Goal: Task Accomplishment & Management: Manage account settings

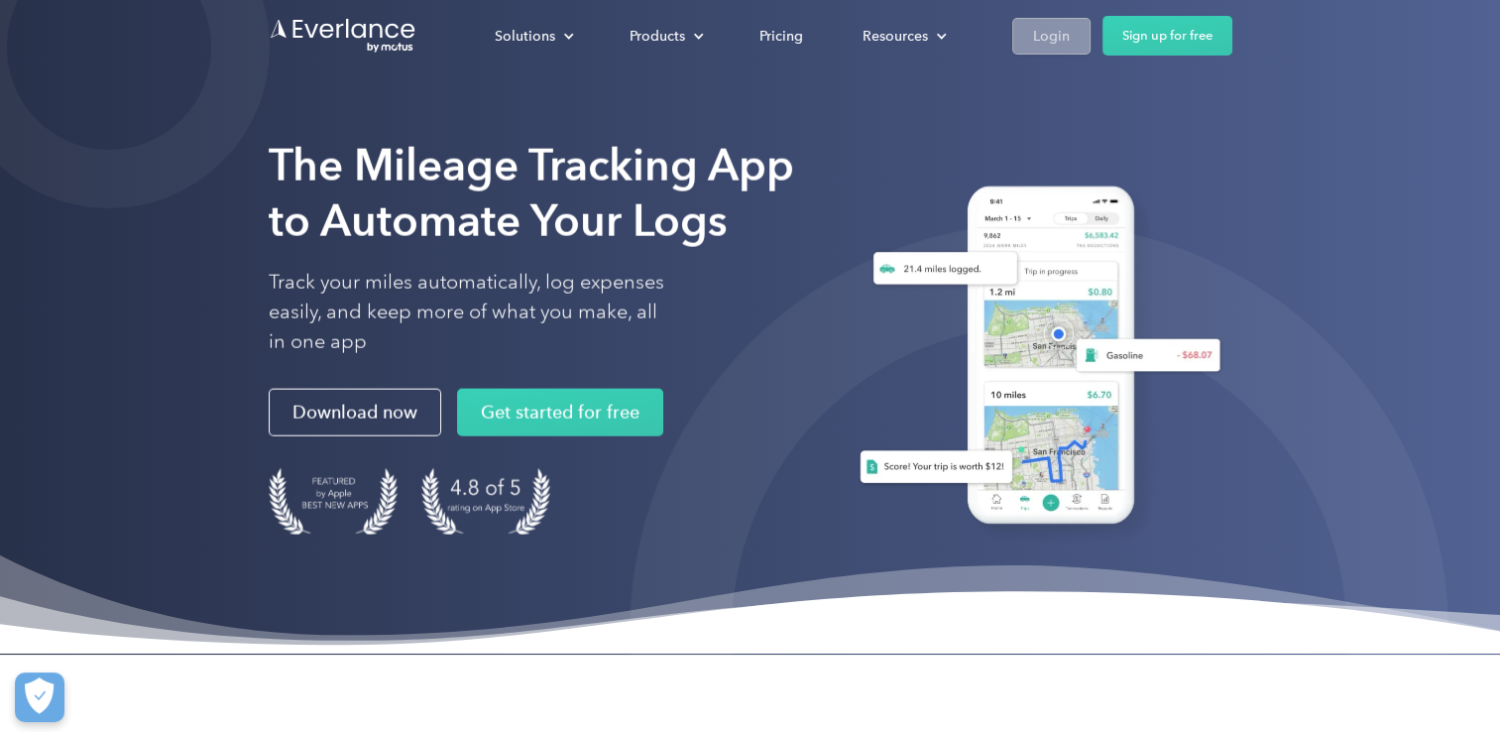
click at [1052, 43] on div "Login" at bounding box center [1051, 36] width 37 height 25
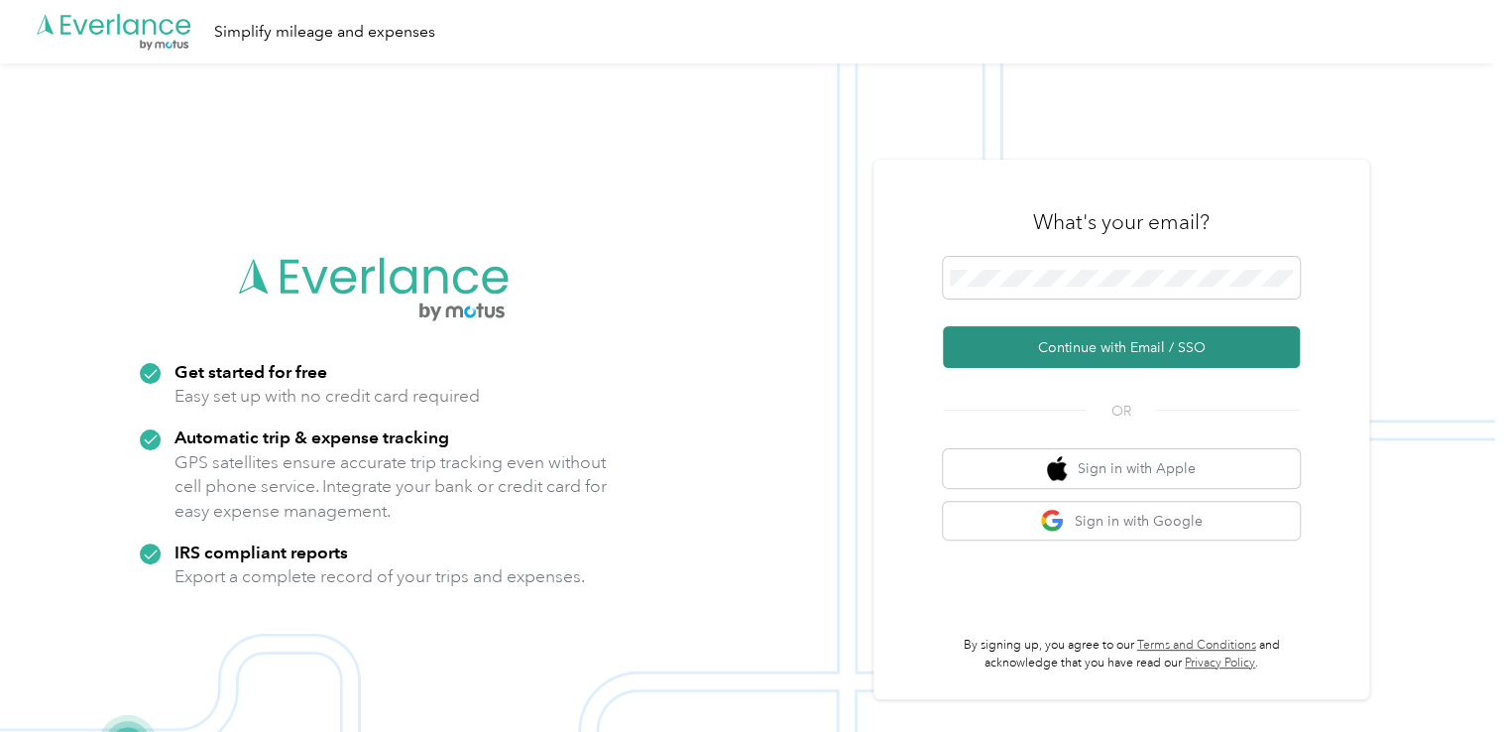
click at [1069, 352] on button "Continue with Email / SSO" at bounding box center [1121, 347] width 357 height 42
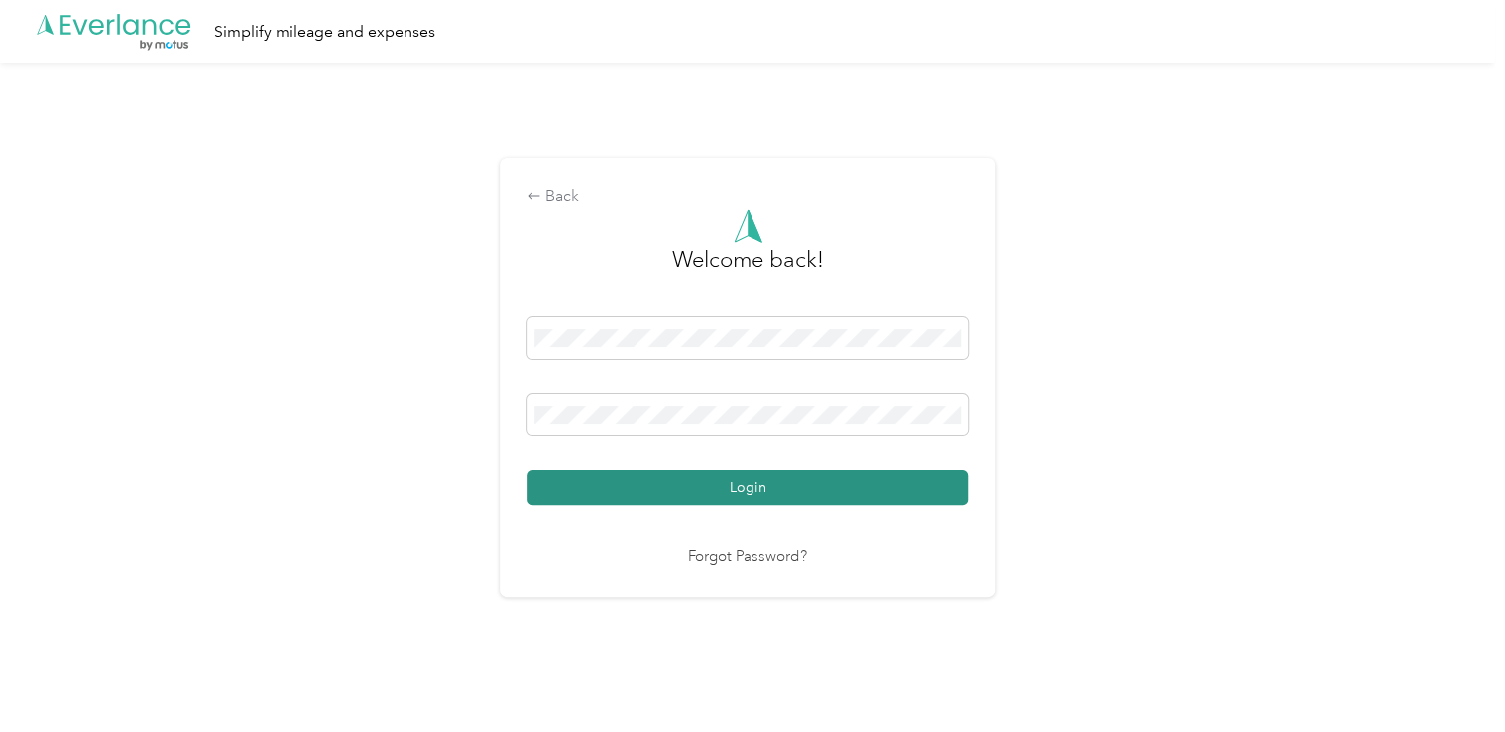
click at [653, 475] on button "Login" at bounding box center [748, 487] width 440 height 35
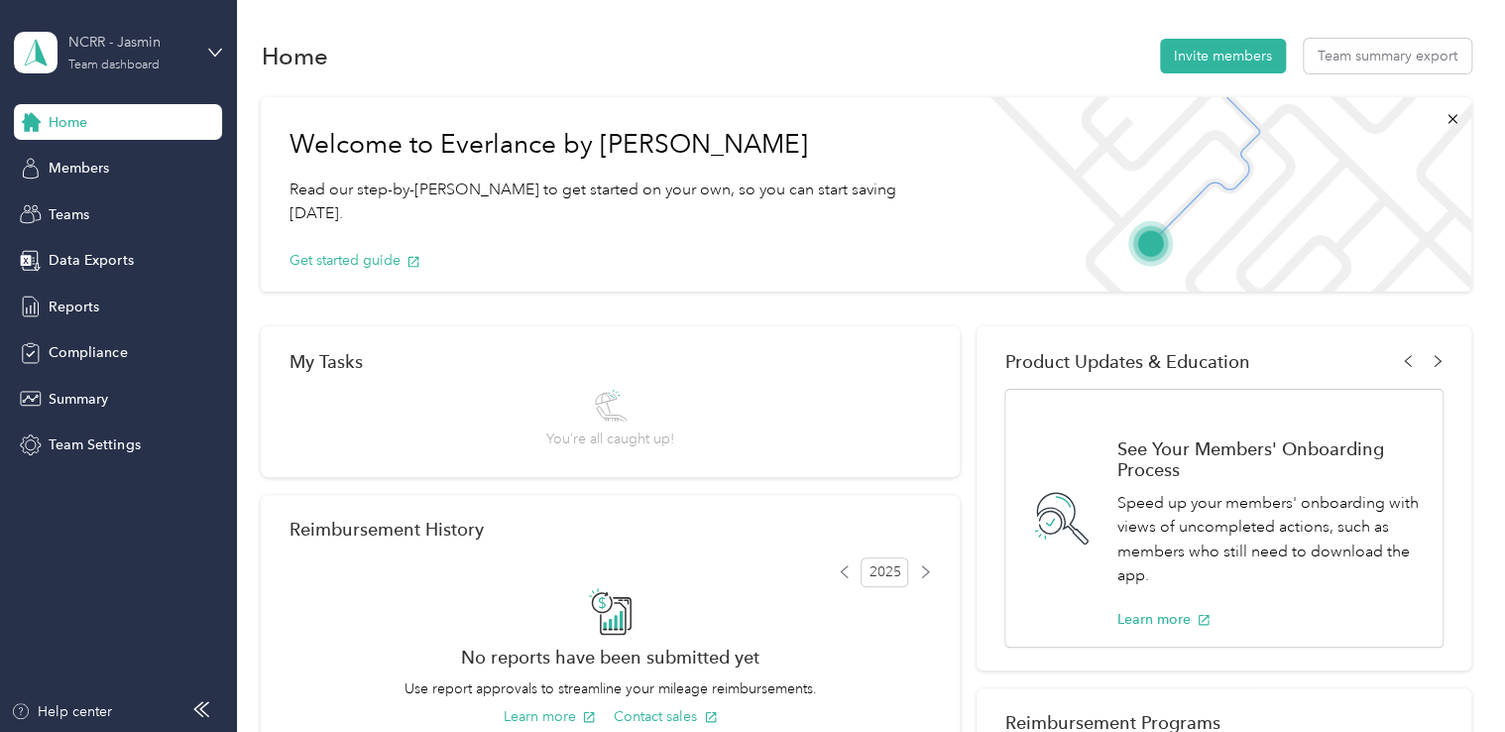
click at [161, 57] on div "NCRR - Jasmin Team dashboard" at bounding box center [130, 52] width 124 height 40
click at [120, 200] on div "Personal dashboard" at bounding box center [94, 207] width 125 height 21
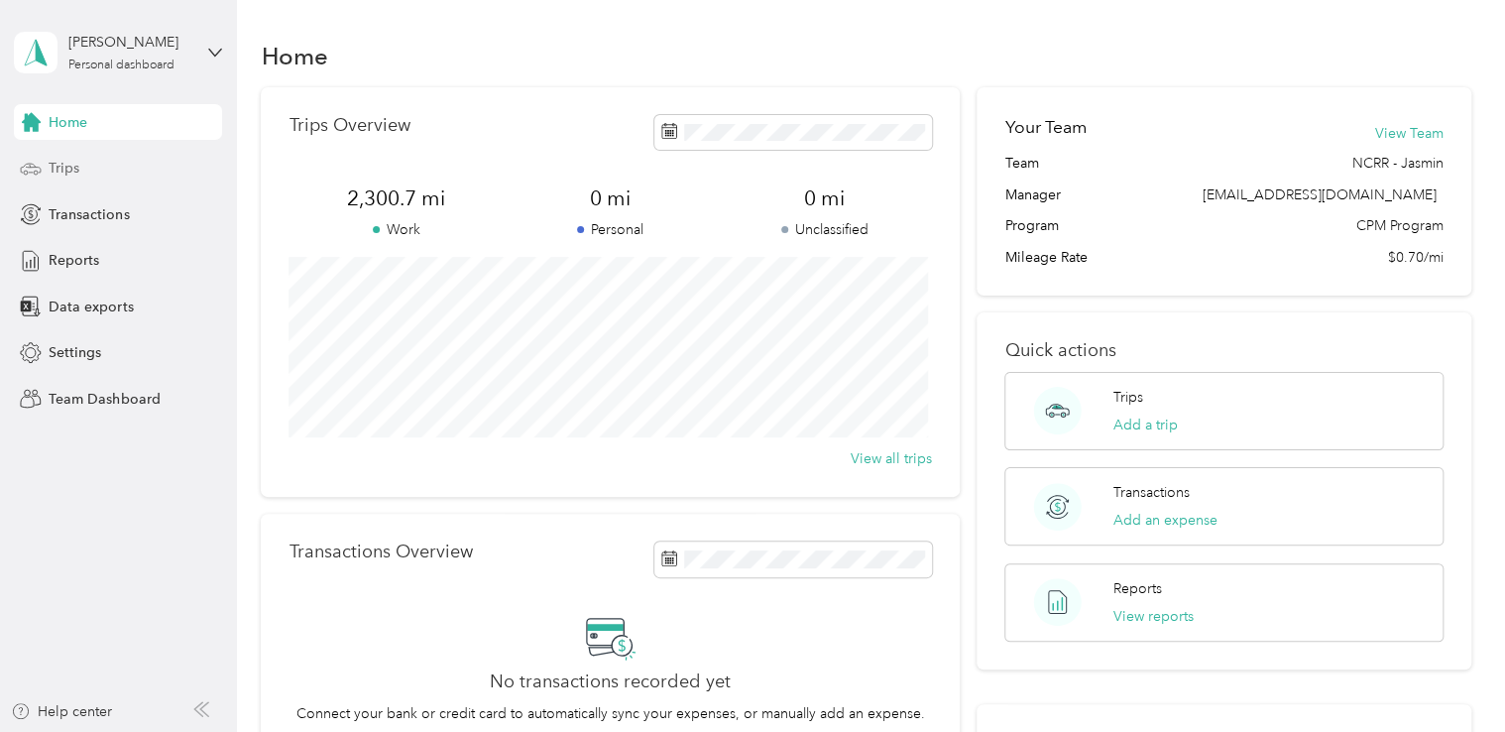
click at [59, 171] on span "Trips" at bounding box center [64, 168] width 31 height 21
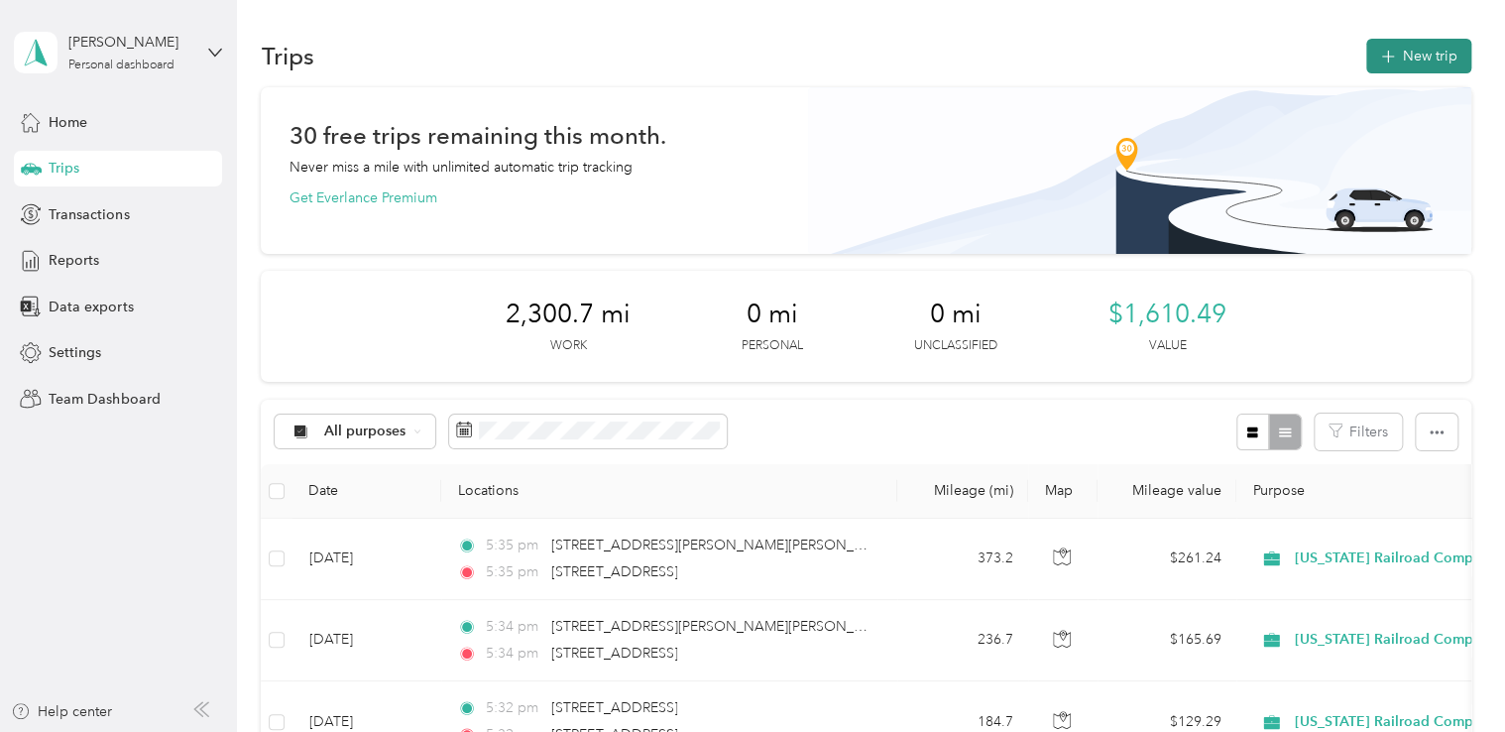
click at [1384, 48] on span "button" at bounding box center [1388, 56] width 16 height 17
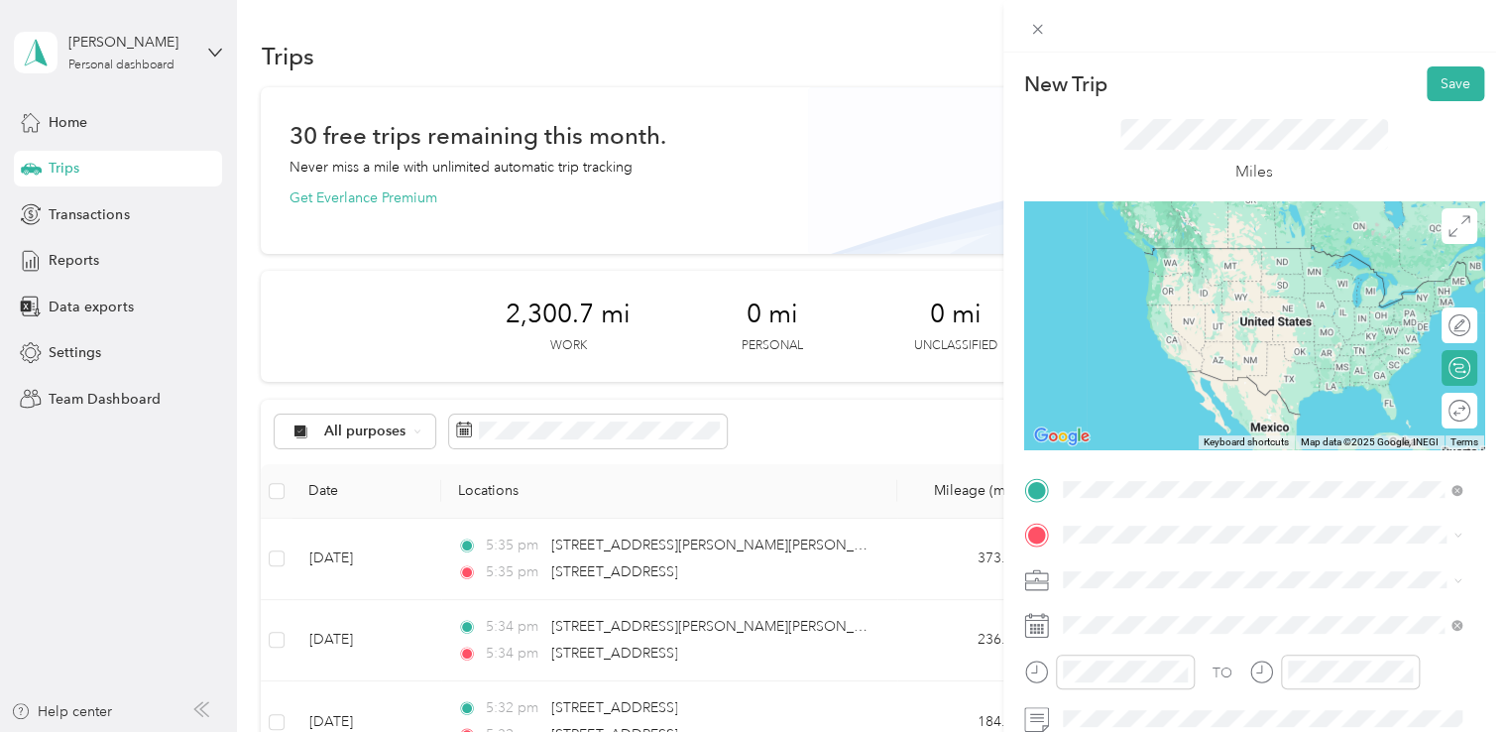
click at [1300, 570] on span "[STREET_ADDRESS][PERSON_NAME][US_STATE]" at bounding box center [1254, 561] width 308 height 18
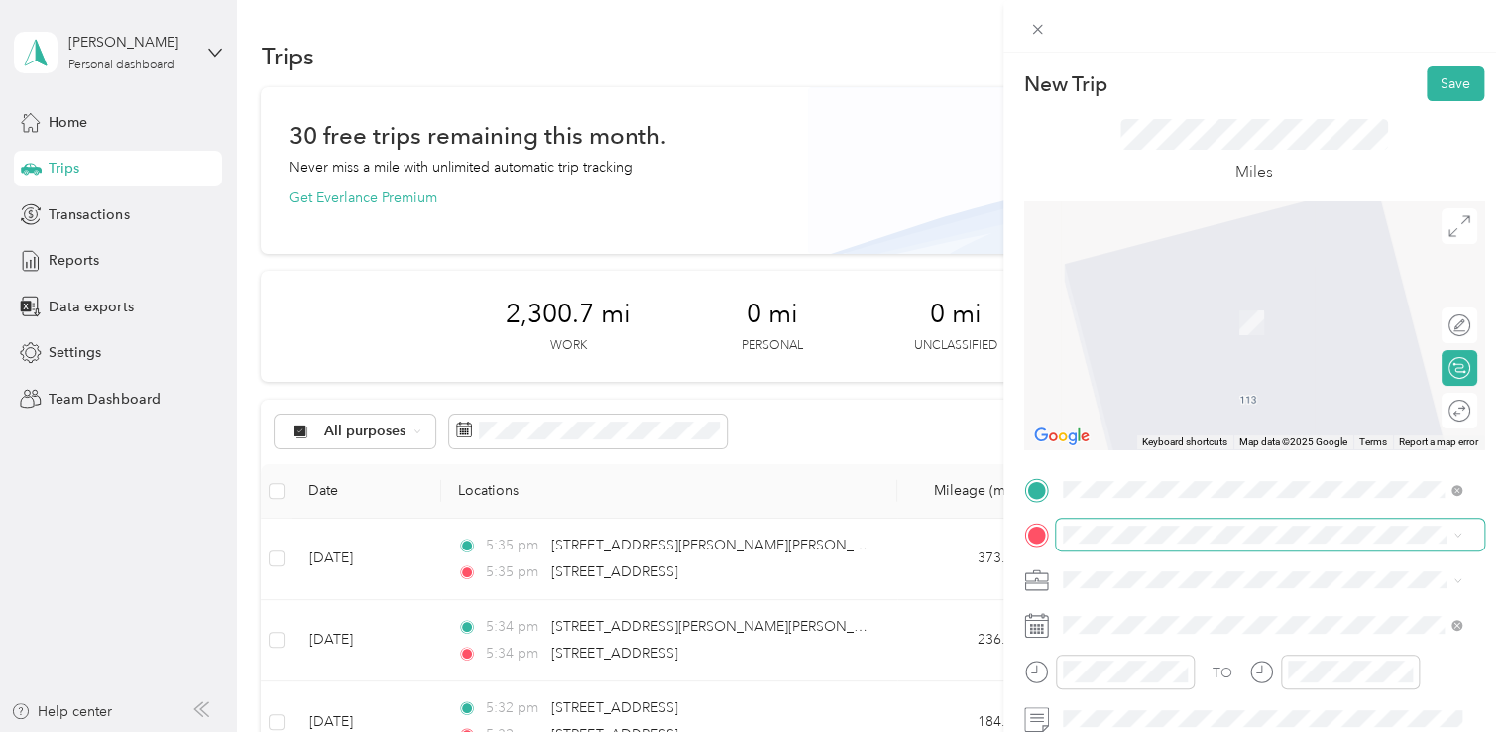
click at [1157, 546] on span at bounding box center [1270, 535] width 428 height 32
click at [1136, 302] on span "[STREET_ADDRESS][PERSON_NAME][US_STATE]" at bounding box center [1254, 294] width 308 height 18
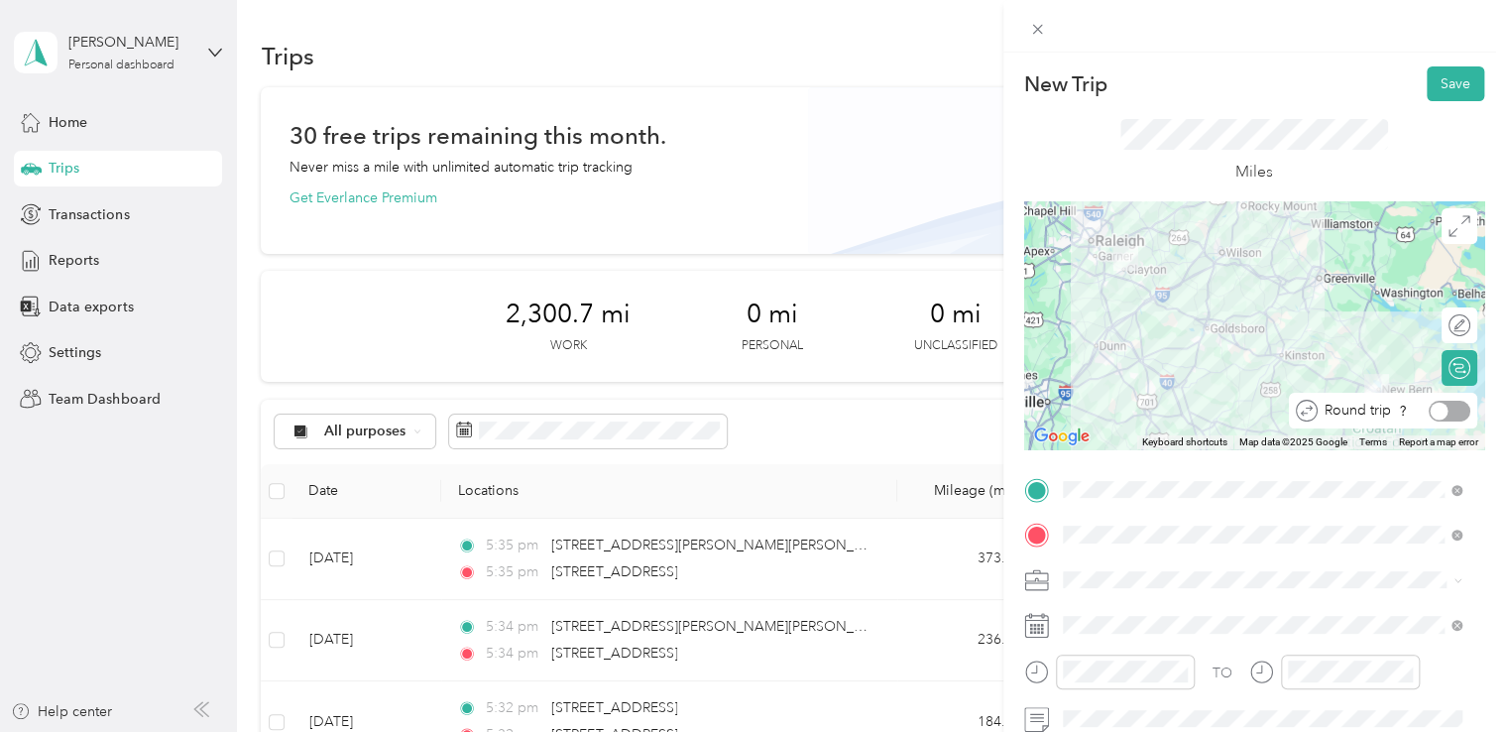
click at [1433, 411] on div at bounding box center [1450, 411] width 42 height 21
click at [1467, 85] on button "Save" at bounding box center [1456, 83] width 58 height 35
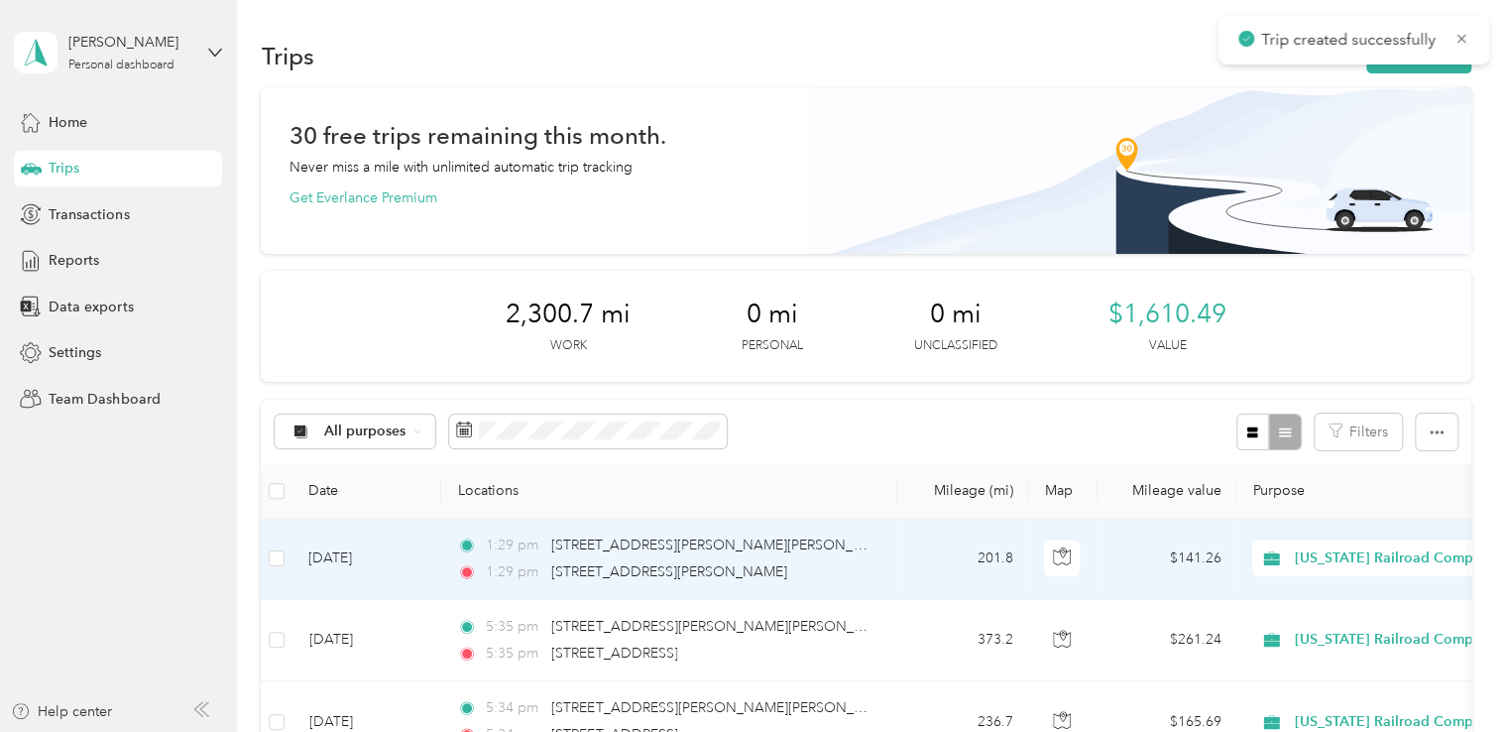
click at [397, 566] on td "[DATE]" at bounding box center [367, 559] width 149 height 81
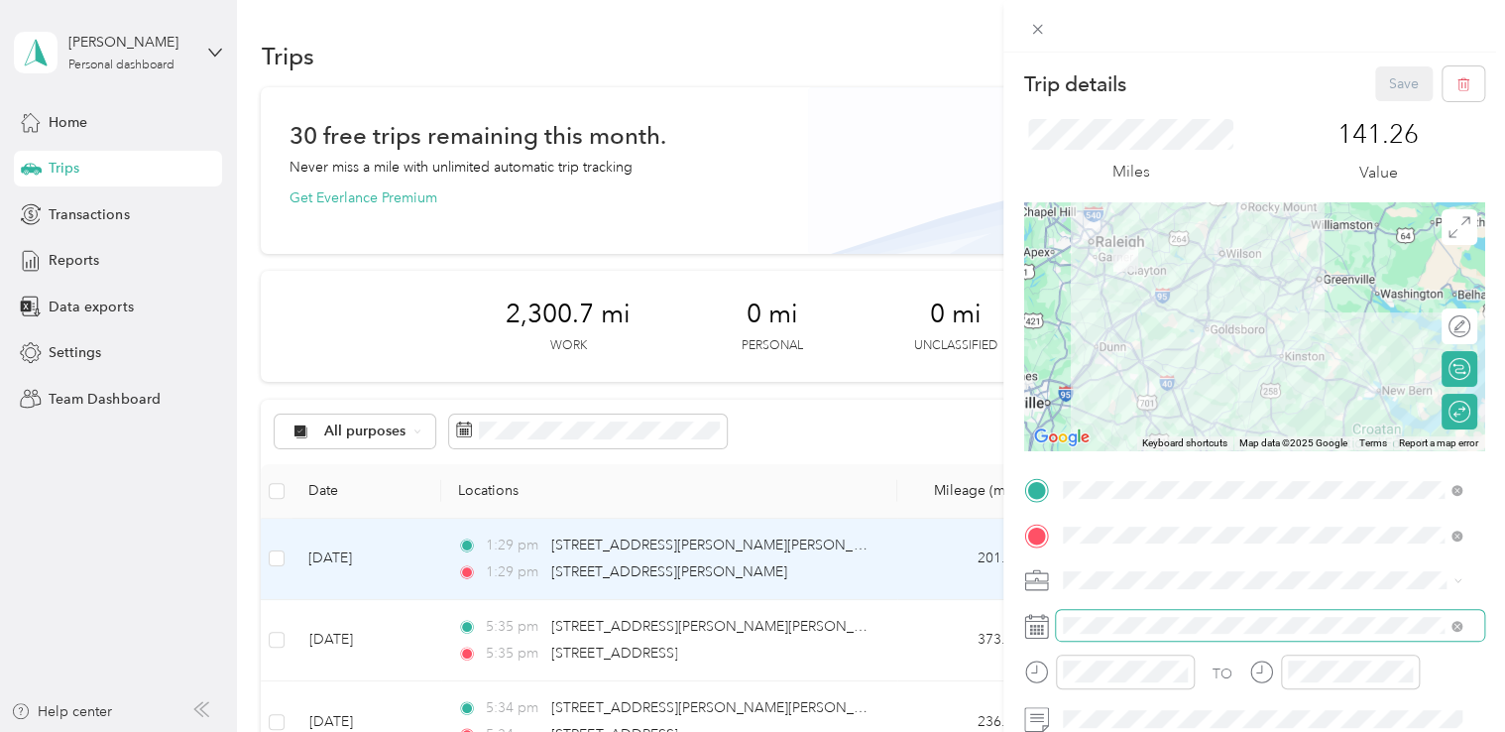
click at [1154, 611] on span at bounding box center [1270, 626] width 428 height 32
click at [1039, 618] on icon at bounding box center [1036, 626] width 25 height 25
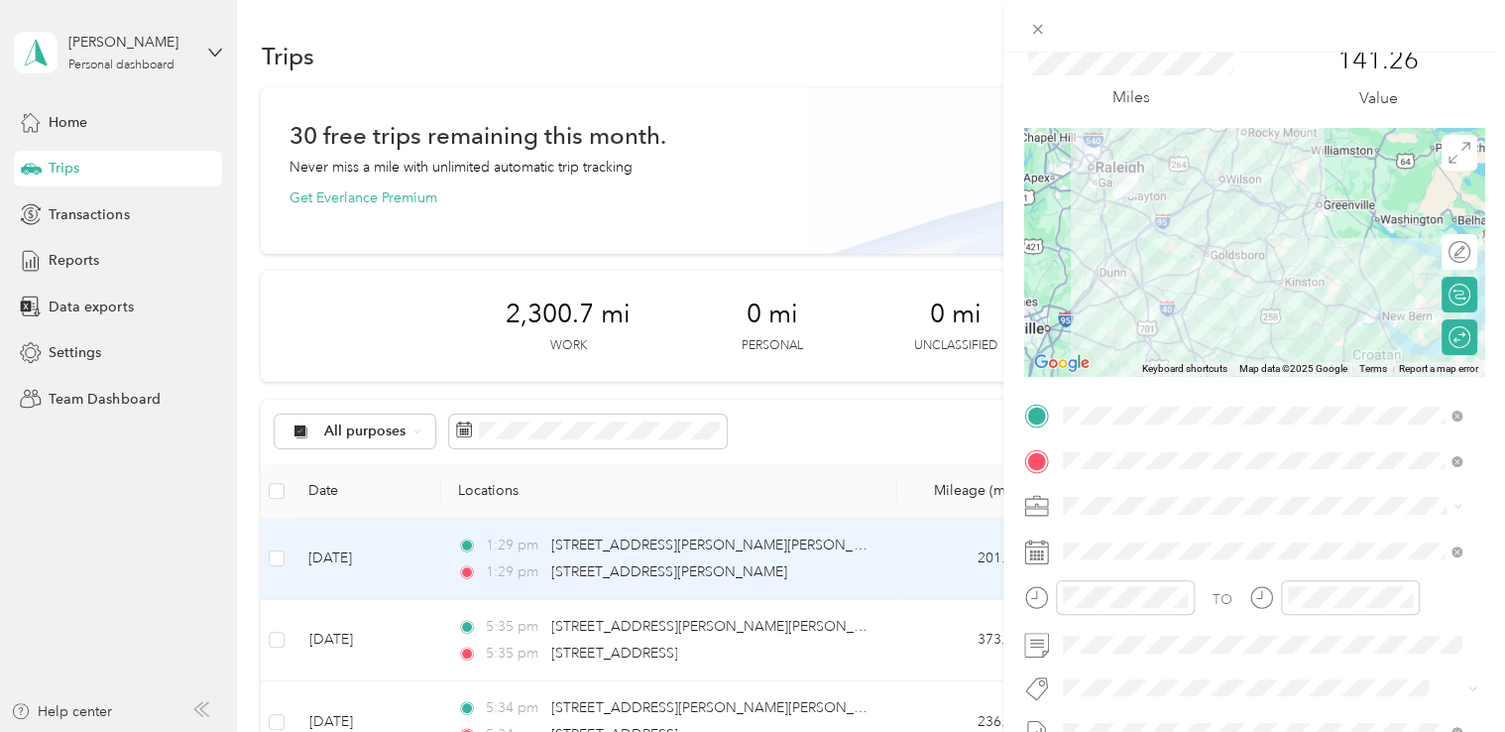
scroll to position [198, 0]
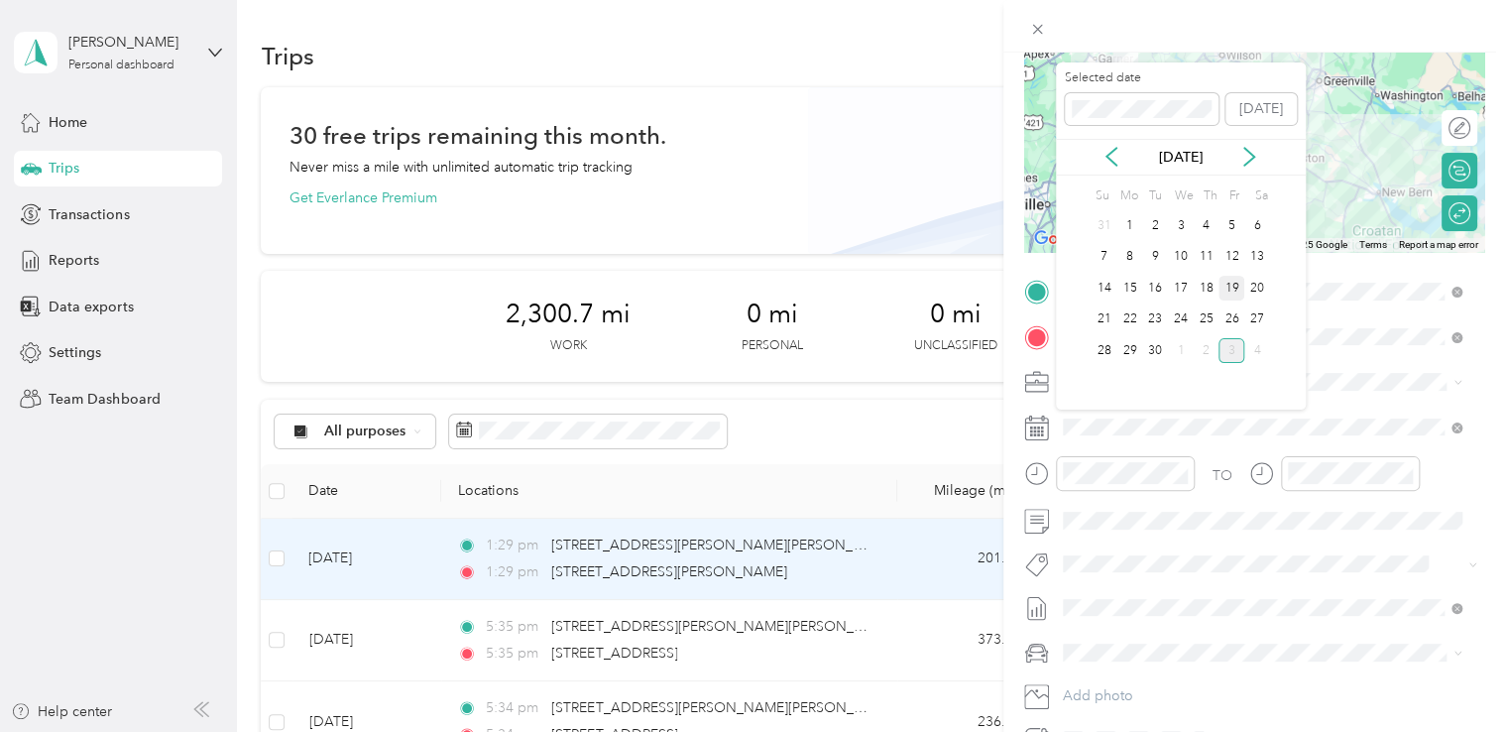
click at [1234, 291] on div "19" at bounding box center [1232, 288] width 26 height 25
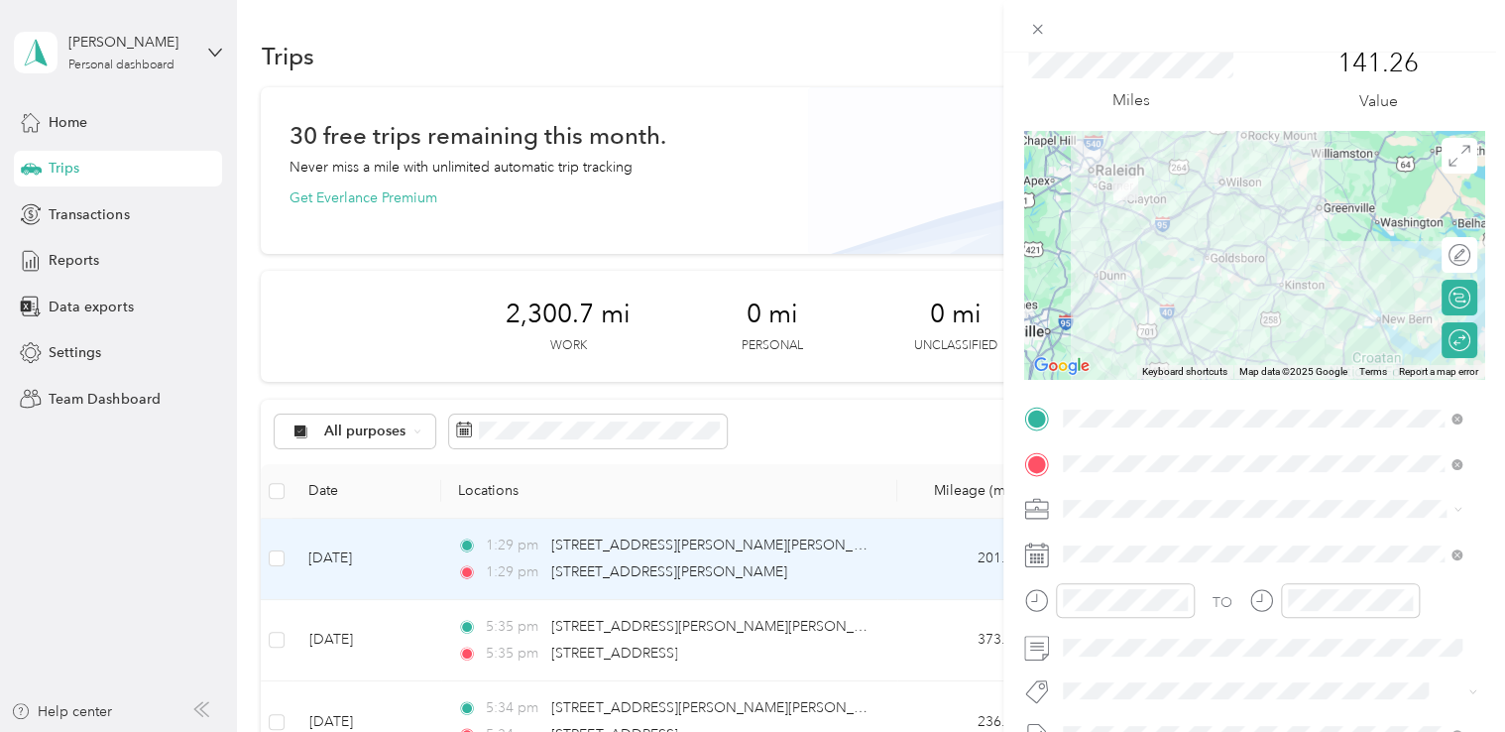
scroll to position [0, 0]
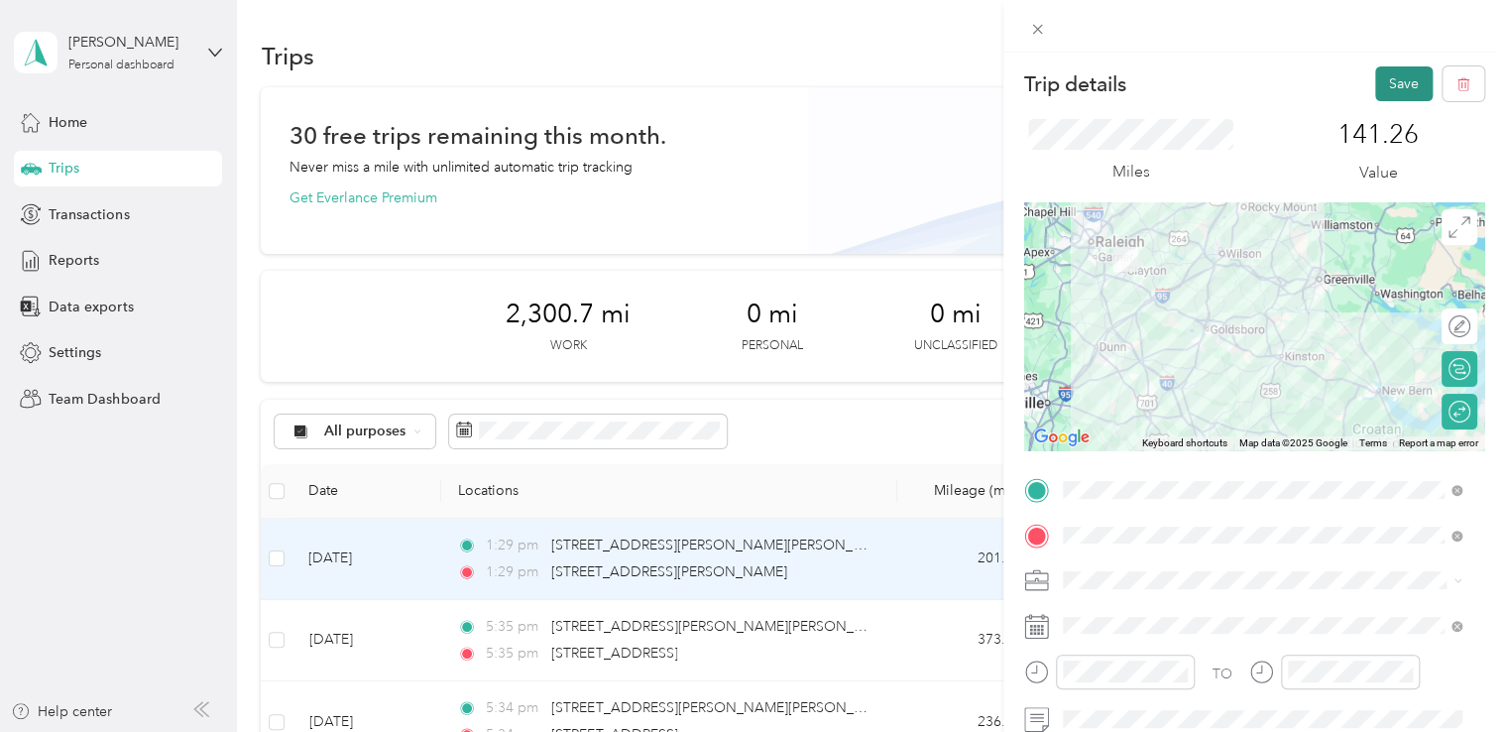
click at [1376, 93] on button "Save" at bounding box center [1404, 83] width 58 height 35
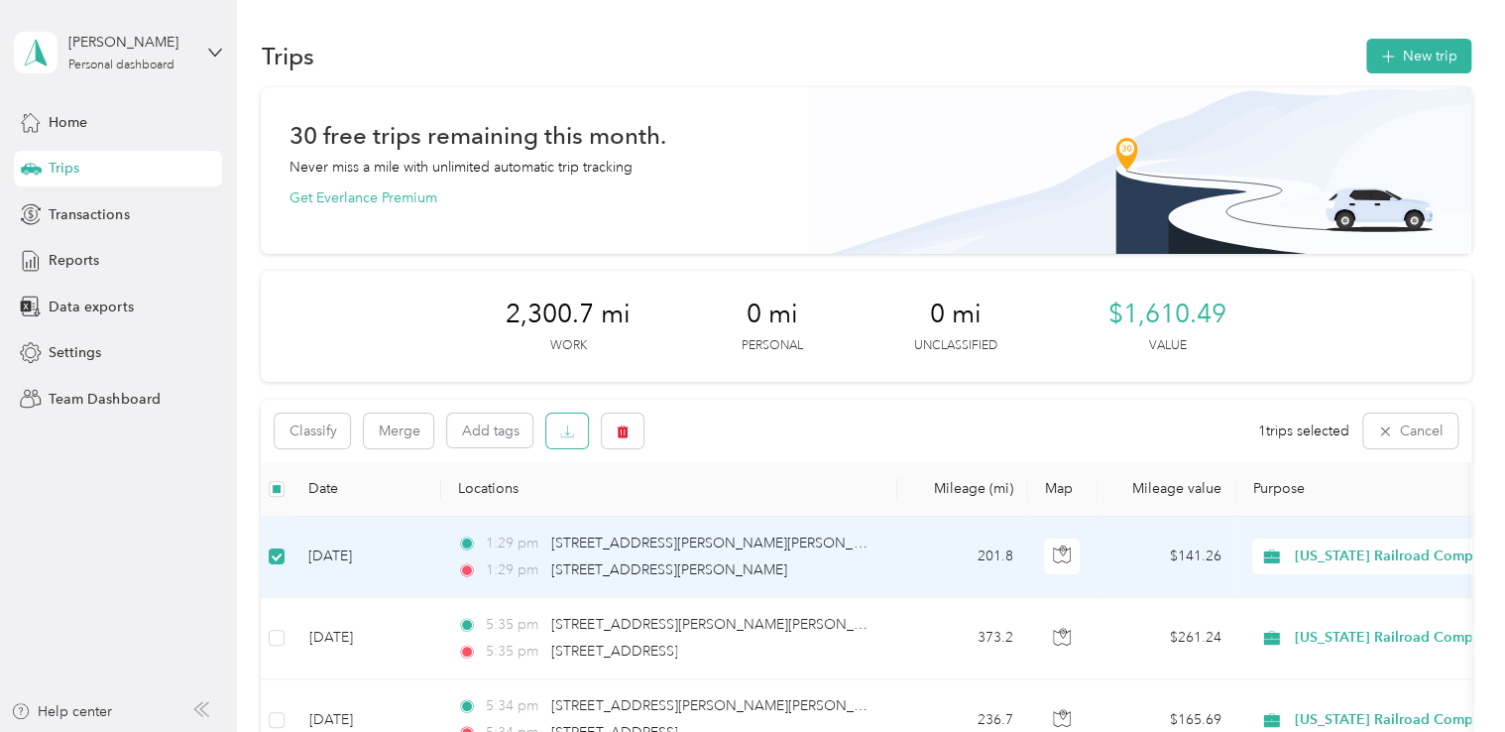
click at [557, 420] on button "button" at bounding box center [567, 430] width 42 height 35
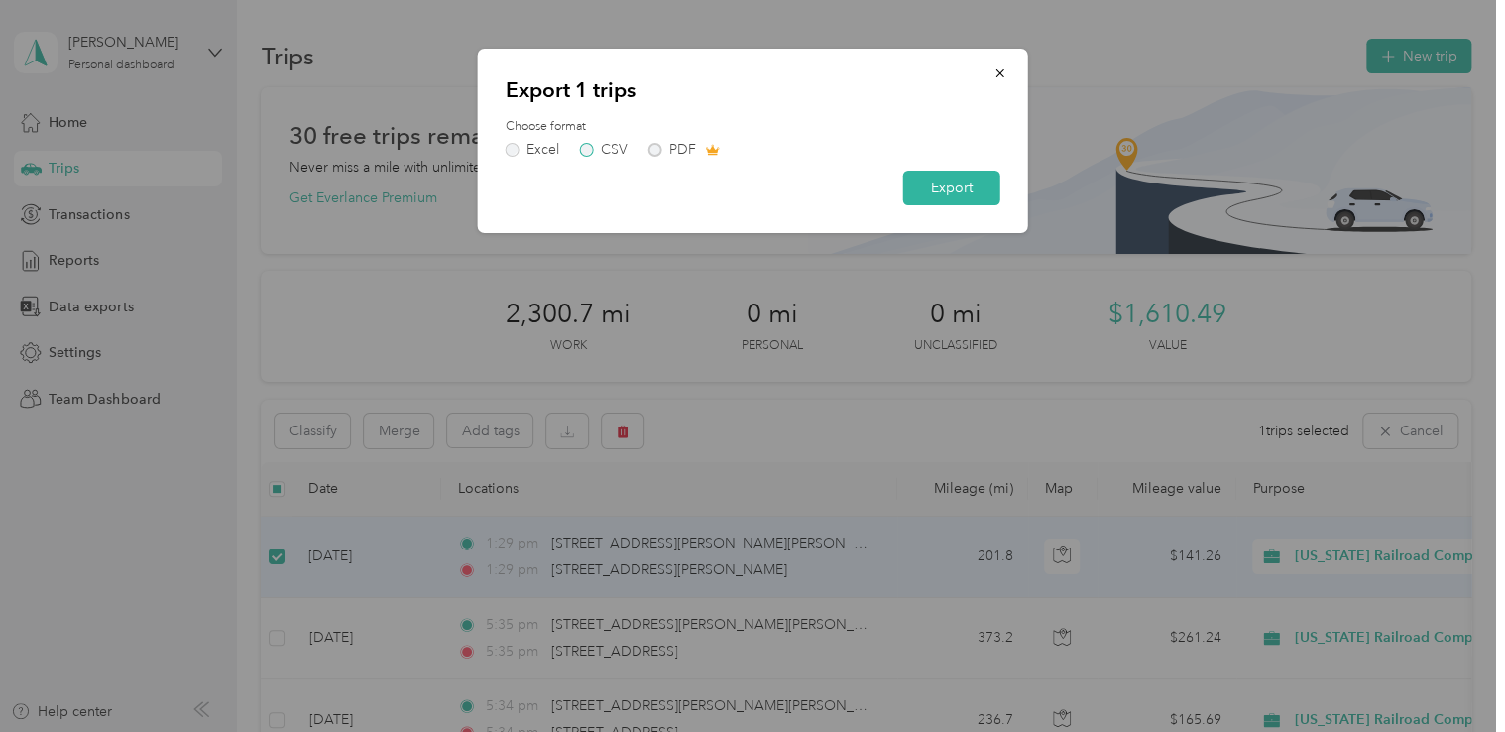
click at [595, 146] on label "CSV" at bounding box center [604, 150] width 48 height 14
click at [930, 180] on button "Export" at bounding box center [951, 188] width 97 height 35
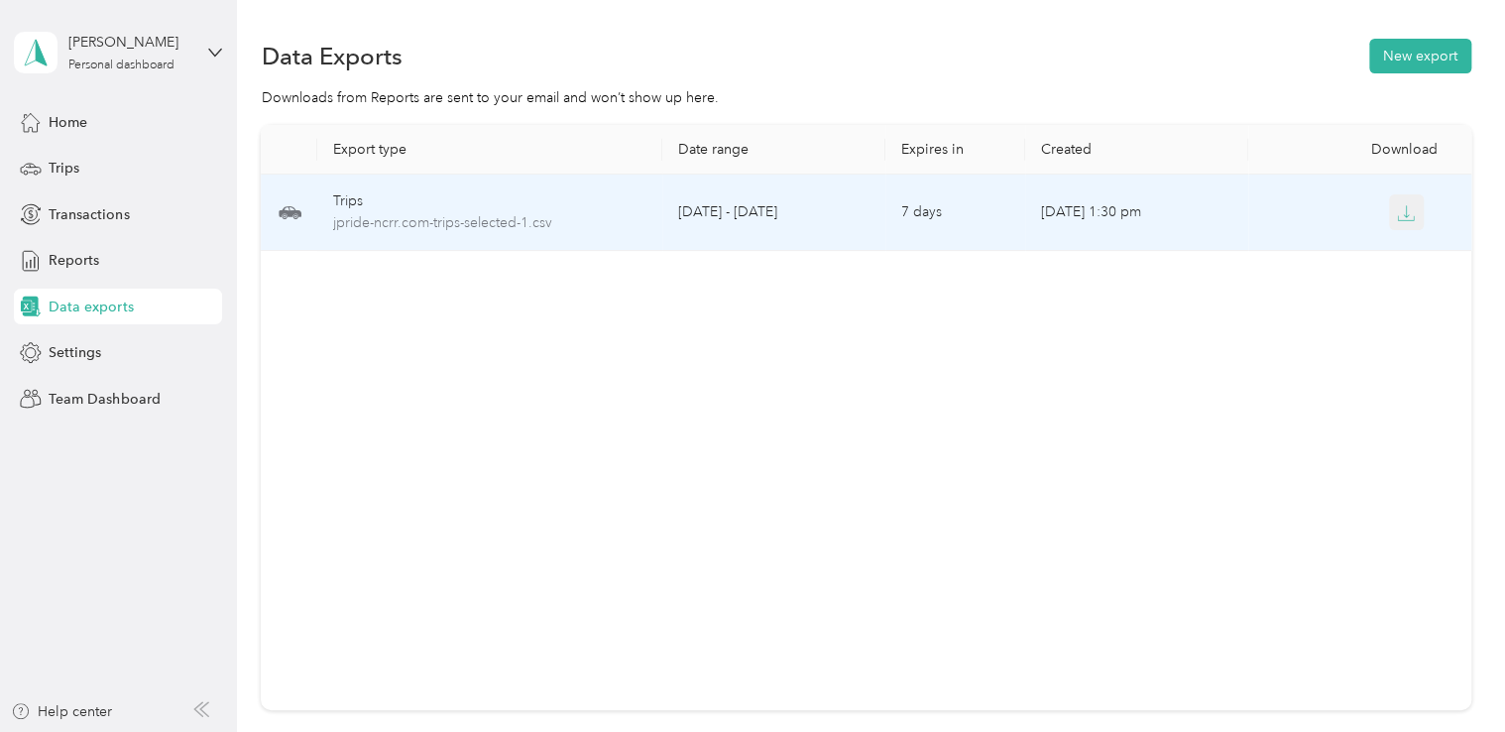
click at [1412, 206] on button "button" at bounding box center [1407, 212] width 36 height 36
